Goal: Task Accomplishment & Management: Complete application form

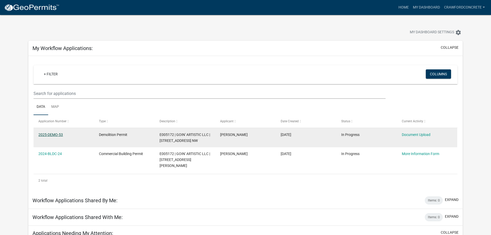
click at [51, 134] on link "2025-DEMO-53" at bounding box center [50, 134] width 24 height 4
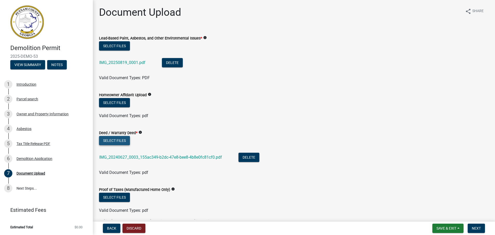
click at [115, 139] on button "Select files" at bounding box center [114, 140] width 31 height 9
click at [115, 140] on button "Select files" at bounding box center [114, 140] width 31 height 9
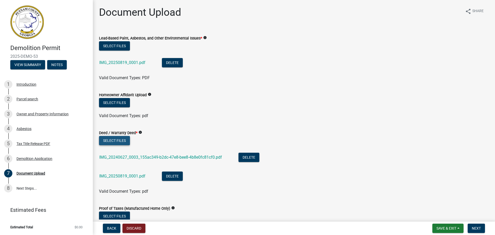
click at [111, 140] on button "Select files" at bounding box center [114, 140] width 31 height 9
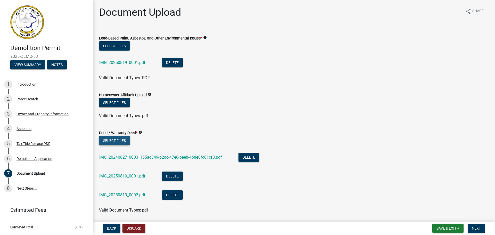
click at [121, 141] on button "Select files" at bounding box center [114, 140] width 31 height 9
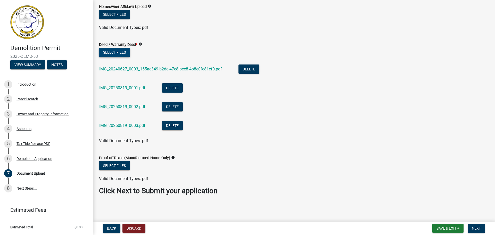
scroll to position [11, 0]
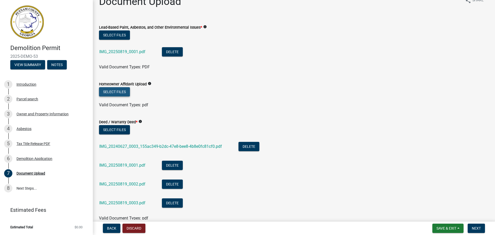
click at [122, 92] on button "Select files" at bounding box center [114, 91] width 31 height 9
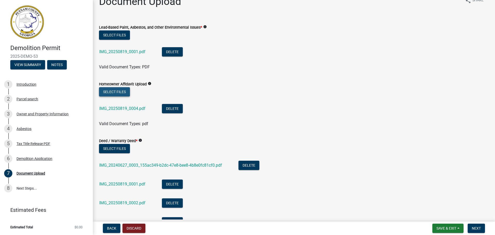
click at [120, 92] on button "Select files" at bounding box center [114, 91] width 31 height 9
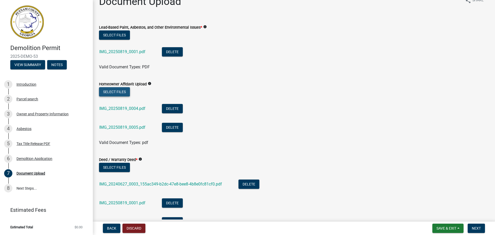
click at [122, 90] on button "Select files" at bounding box center [114, 91] width 31 height 9
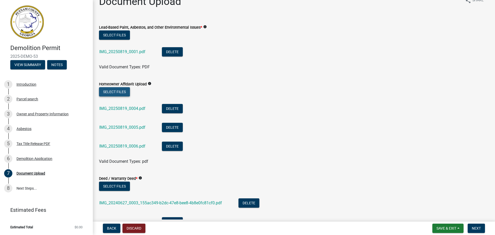
click at [122, 91] on button "Select files" at bounding box center [114, 91] width 31 height 9
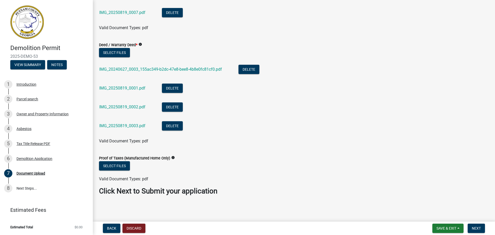
scroll to position [163, 0]
click at [471, 228] on button "Next" at bounding box center [476, 227] width 17 height 9
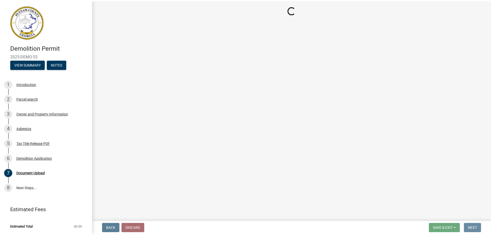
scroll to position [0, 0]
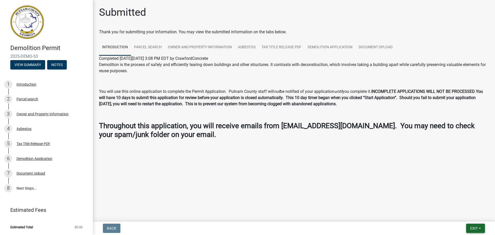
click at [477, 228] on span "Exit" at bounding box center [473, 228] width 7 height 4
click at [455, 214] on button "Save & Exit" at bounding box center [464, 215] width 41 height 12
